Goal: Browse casually: Explore the website without a specific task or goal

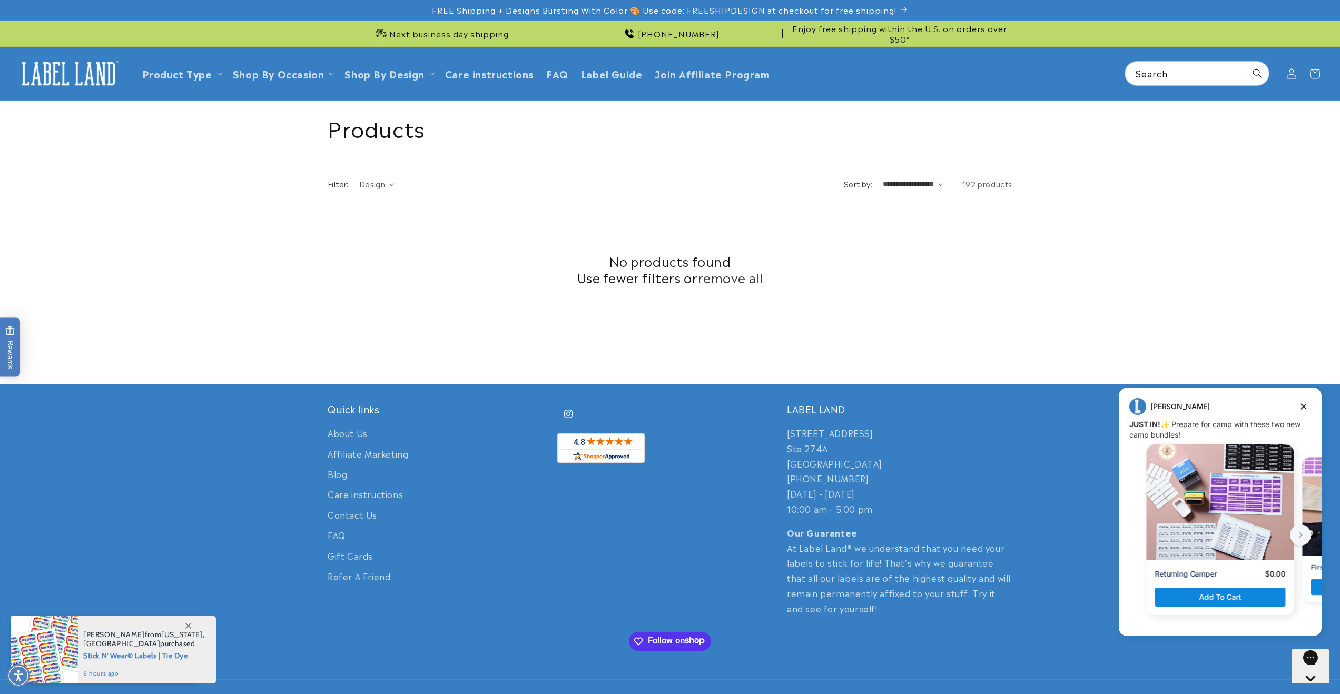
scroll to position [91, 0]
